Goal: Navigation & Orientation: Find specific page/section

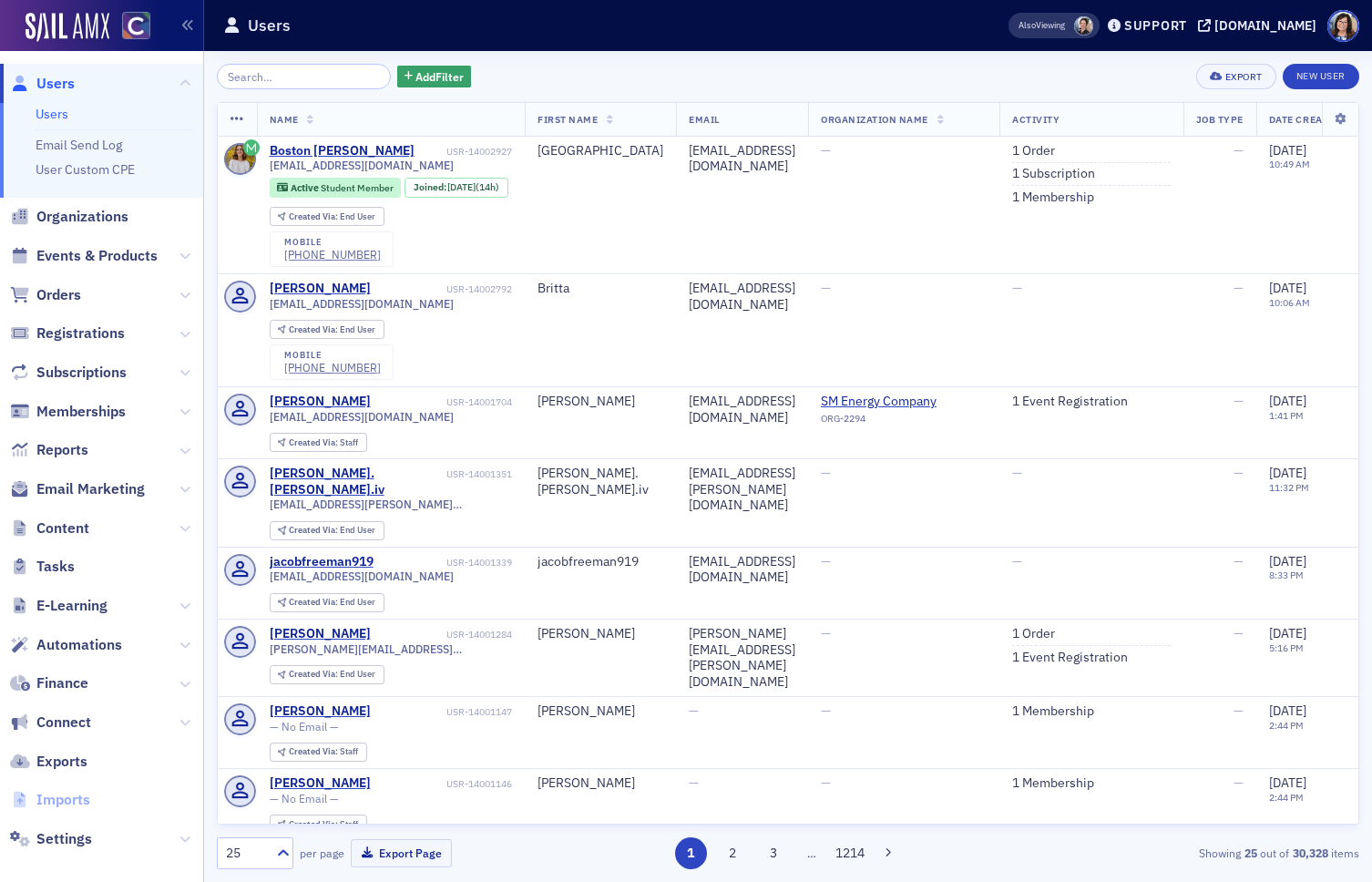
scroll to position [15, 0]
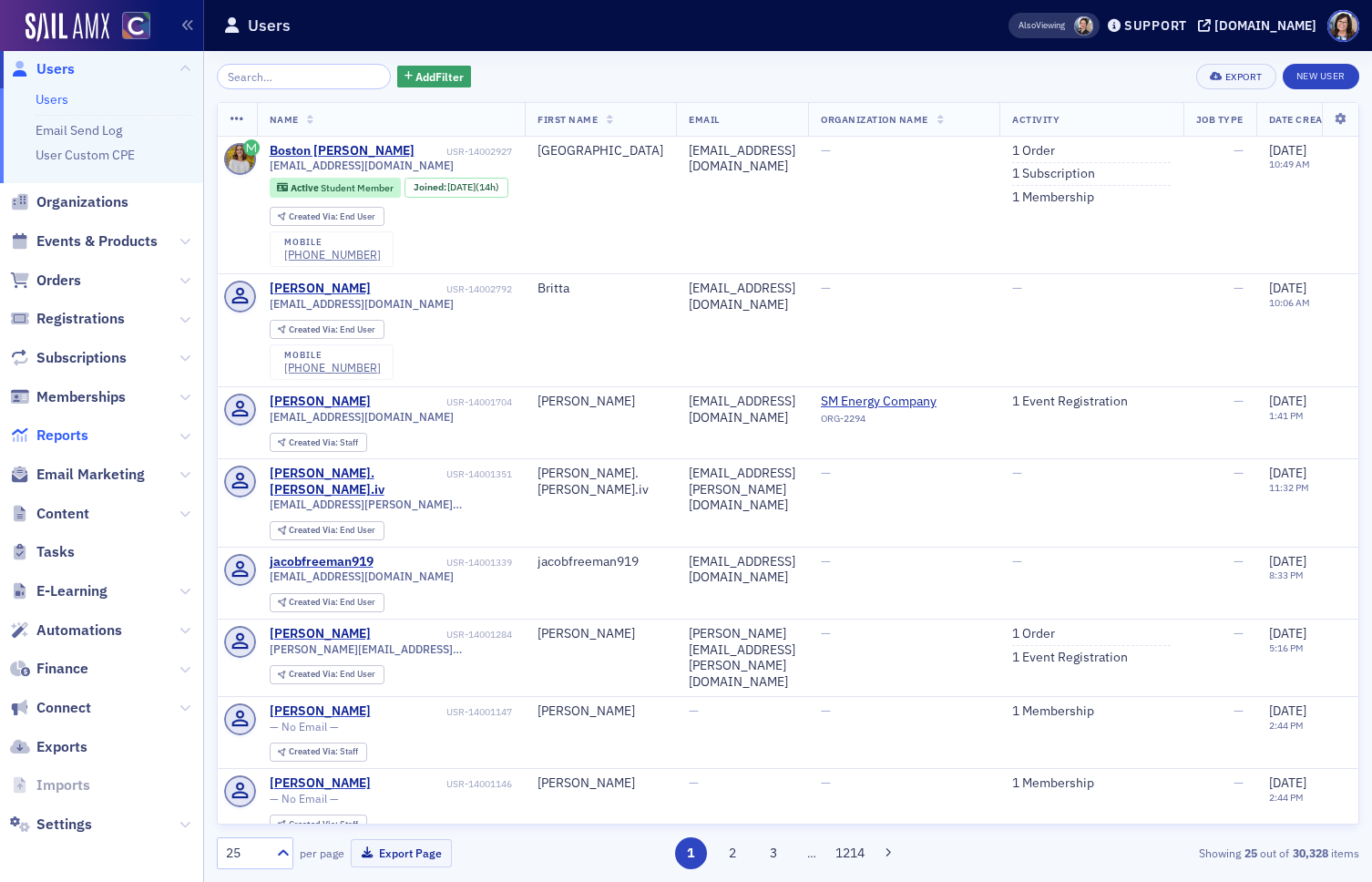
click at [56, 442] on span "Reports" at bounding box center [62, 435] width 52 height 20
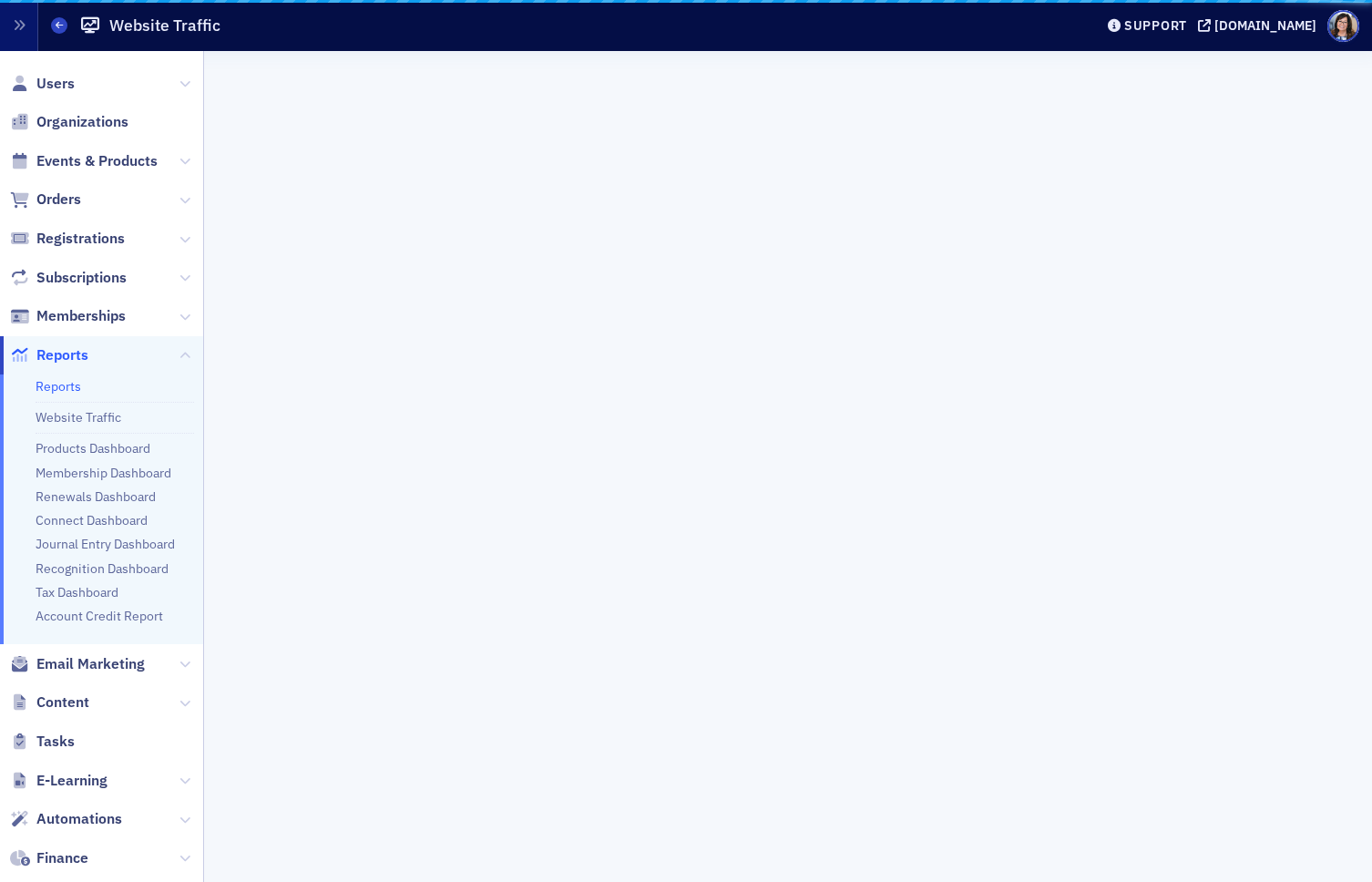
scroll to position [15, 0]
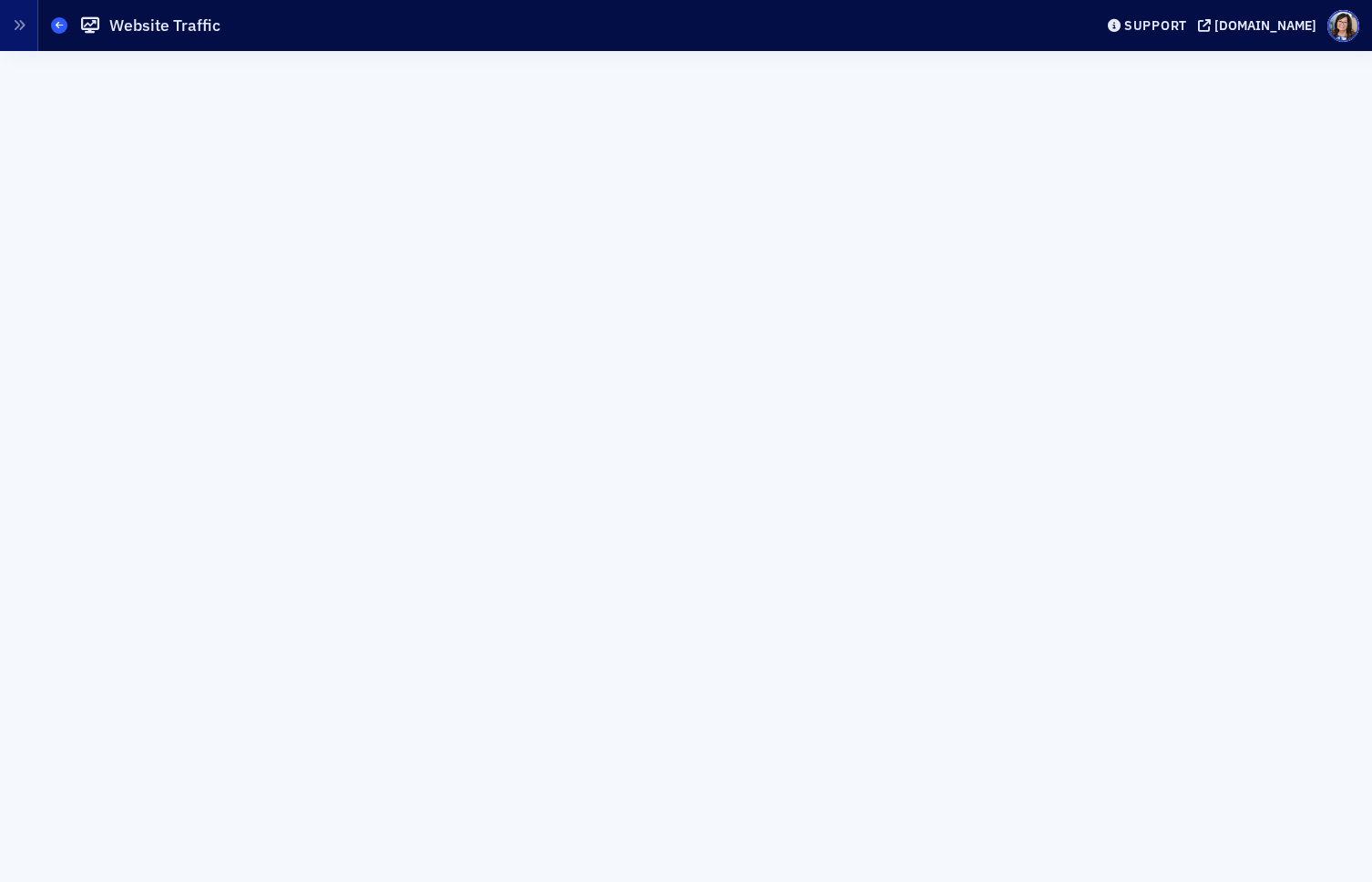
click at [57, 26] on icon at bounding box center [59, 25] width 7 height 8
